Goal: Transaction & Acquisition: Purchase product/service

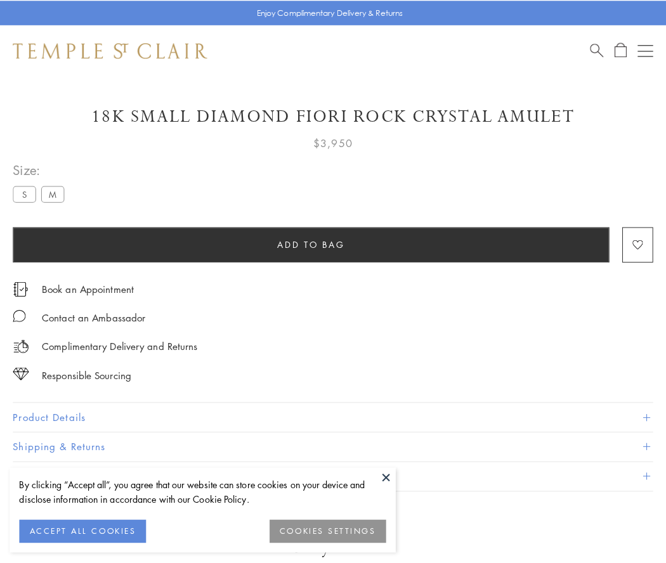
scroll to position [17, 0]
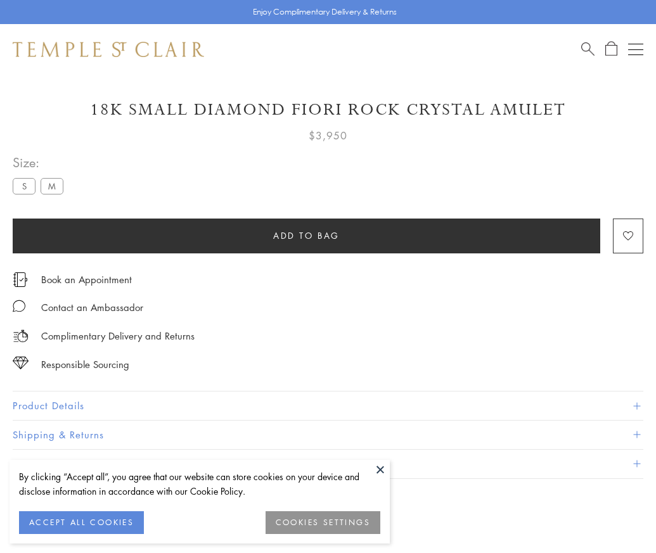
click at [306, 235] on span "Add to bag" at bounding box center [306, 236] width 67 height 14
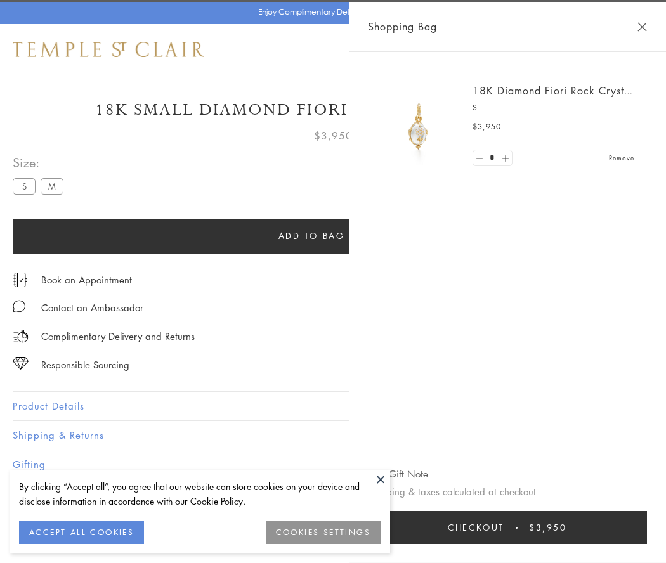
click at [638, 527] on button "Checkout $3,950" at bounding box center [507, 527] width 279 height 33
